Goal: Task Accomplishment & Management: Use online tool/utility

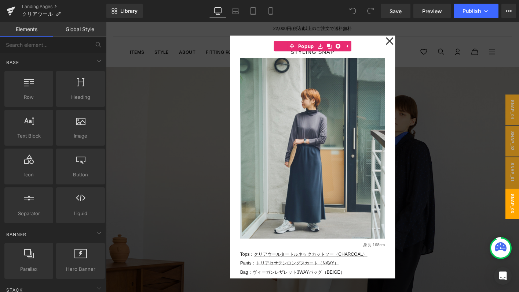
click at [199, 126] on div at bounding box center [327, 167] width 443 height 291
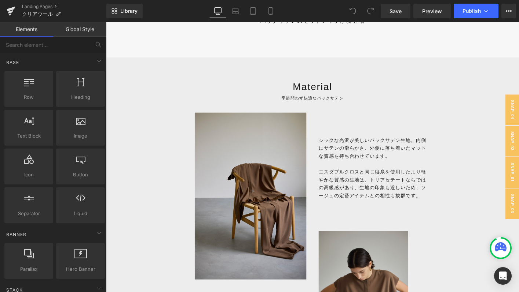
scroll to position [464, 0]
click at [270, 13] on icon at bounding box center [270, 13] width 4 height 0
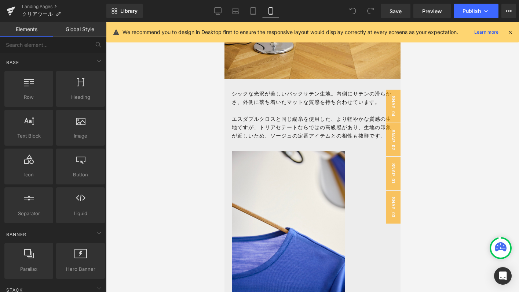
scroll to position [677, 0]
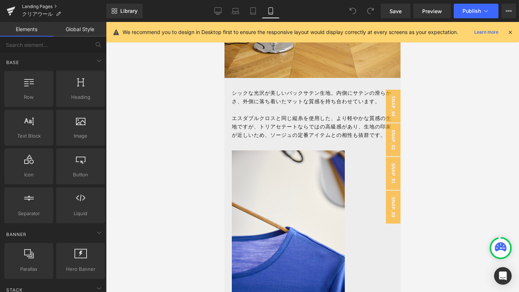
click at [48, 5] on link "Landing Pages" at bounding box center [64, 7] width 84 height 6
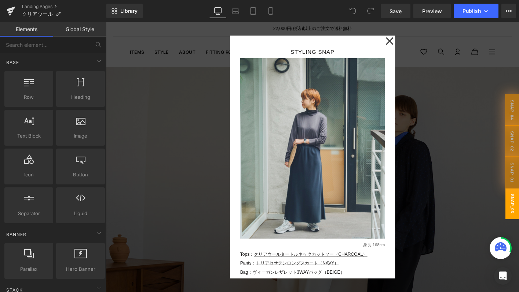
click at [191, 97] on div at bounding box center [327, 167] width 443 height 291
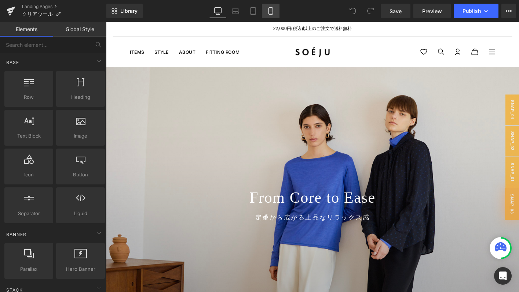
click at [270, 9] on icon at bounding box center [270, 10] width 7 height 7
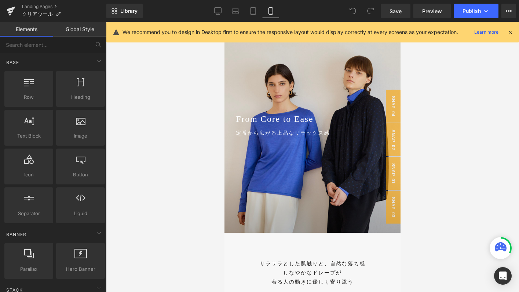
scroll to position [50, 0]
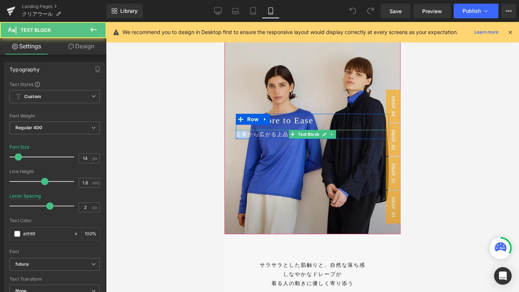
drag, startPoint x: 238, startPoint y: 135, endPoint x: 248, endPoint y: 135, distance: 9.9
click at [248, 135] on p "定番から広がる上品なリラックス感" at bounding box center [312, 134] width 153 height 9
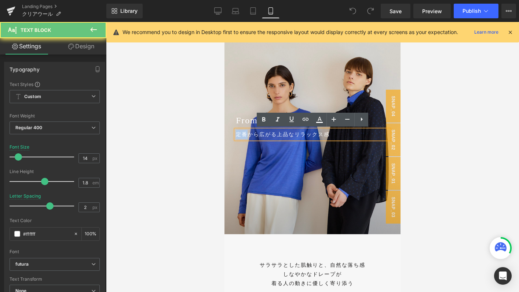
click at [248, 135] on p "定番から広がる上品なリラックス感" at bounding box center [312, 134] width 153 height 9
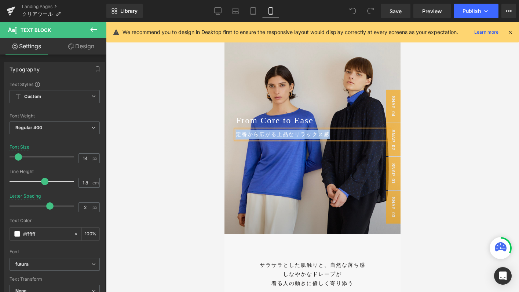
copy p "定番から広がる上品なリラックス感"
click at [247, 123] on span "From Core to Ease" at bounding box center [274, 121] width 77 height 10
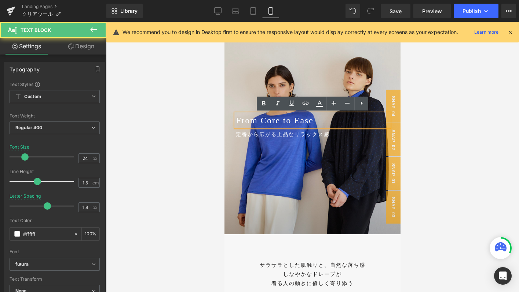
click at [247, 123] on span "From Core to Ease" at bounding box center [274, 121] width 77 height 10
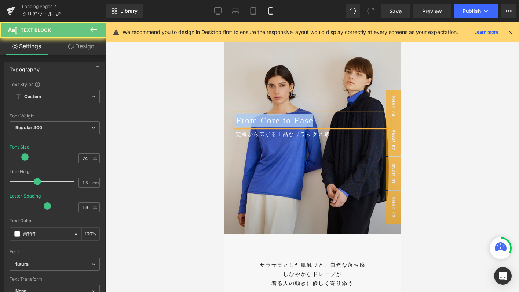
paste div
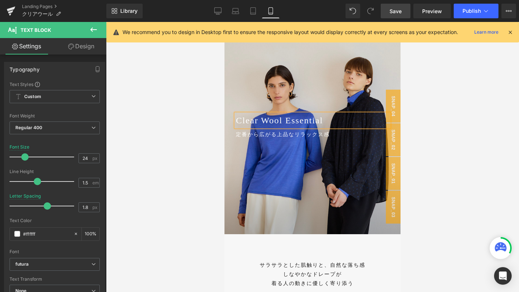
click at [390, 8] on span "Save" at bounding box center [395, 11] width 12 height 8
